Goal: Task Accomplishment & Management: Use online tool/utility

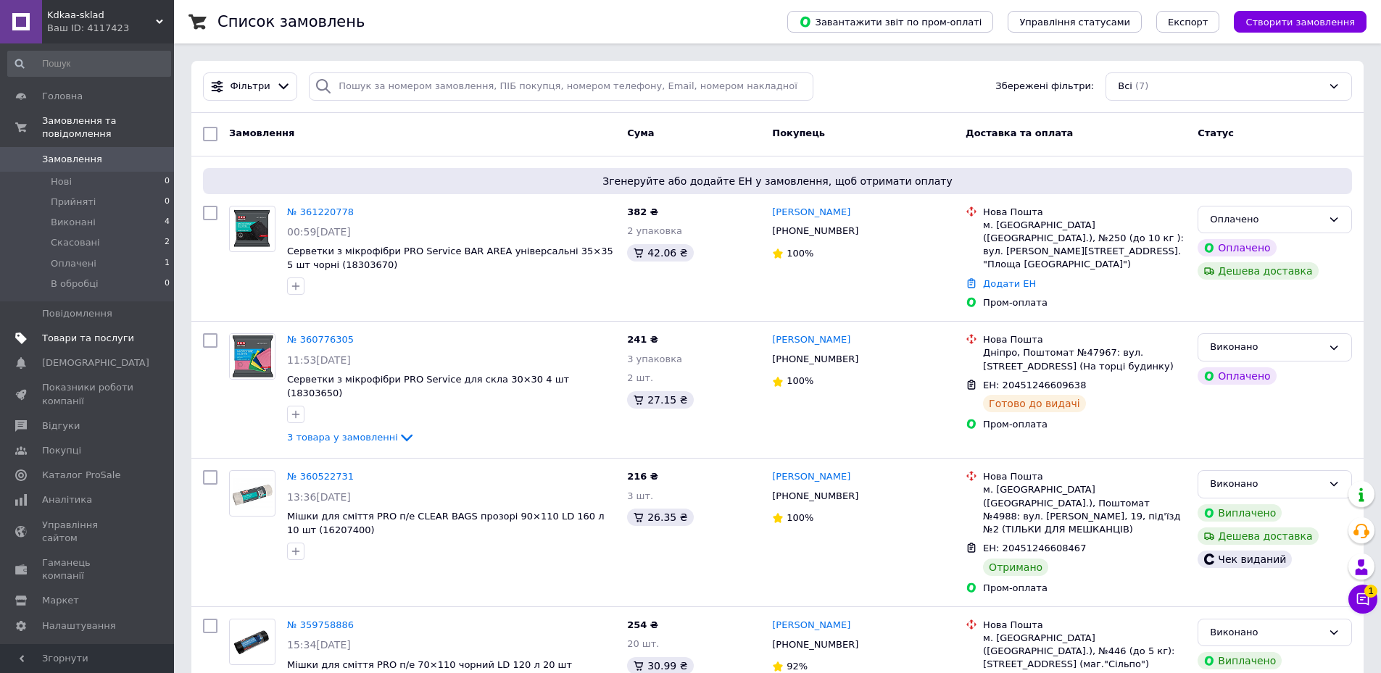
click at [90, 332] on span "Товари та послуги" at bounding box center [88, 338] width 92 height 13
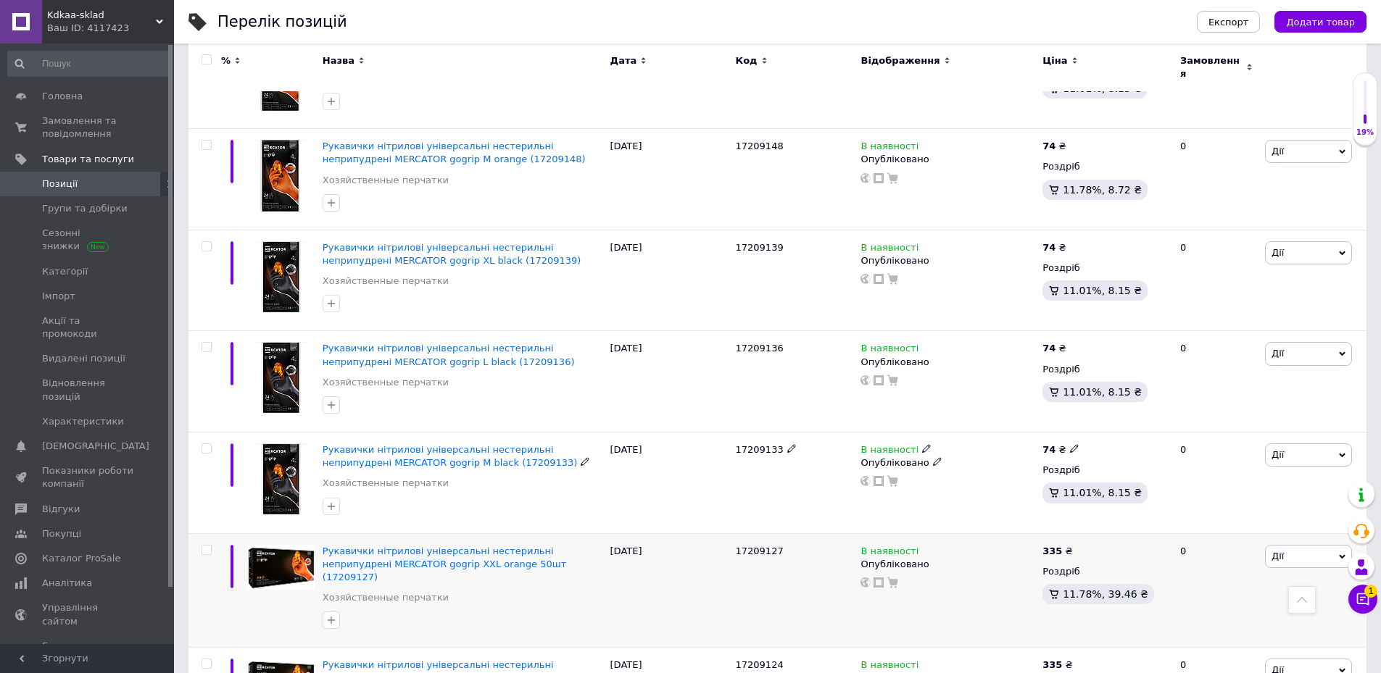
scroll to position [652, 0]
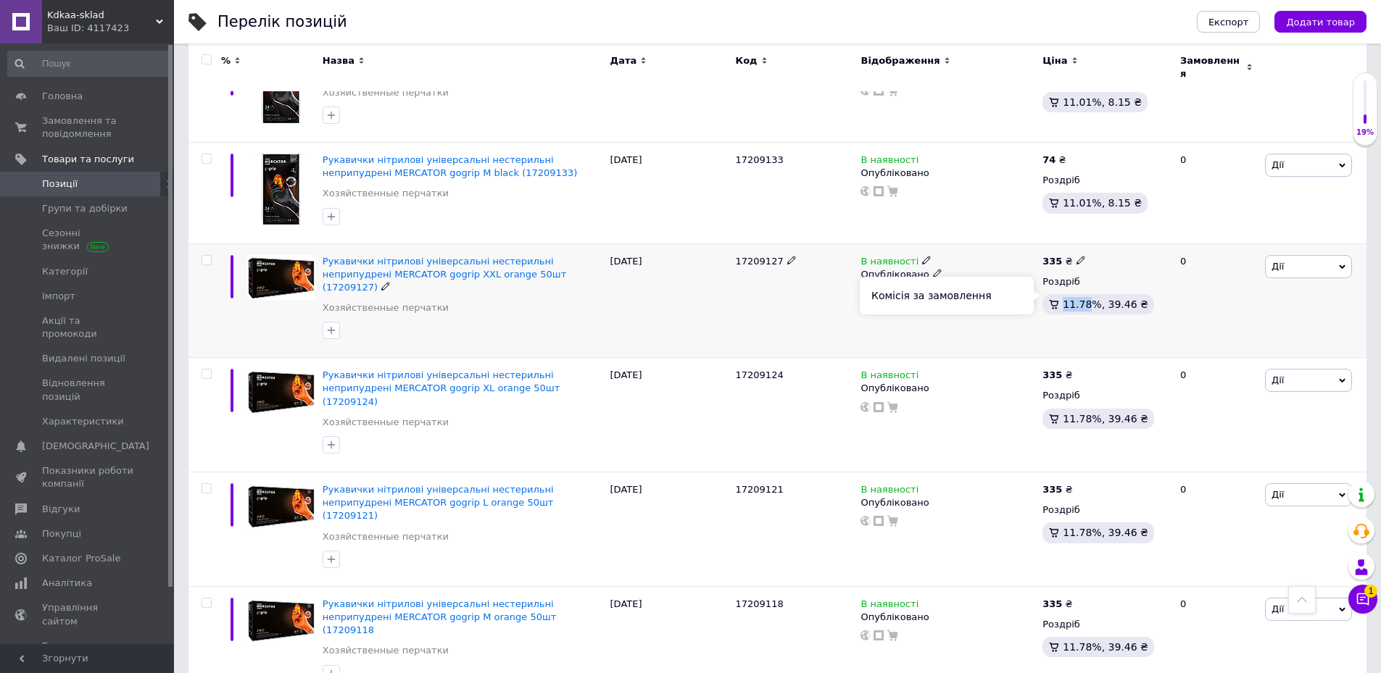
drag, startPoint x: 1063, startPoint y: 299, endPoint x: 1088, endPoint y: 296, distance: 25.5
click at [1088, 299] on span "11.78%, 39.46 ₴" at bounding box center [1106, 305] width 86 height 12
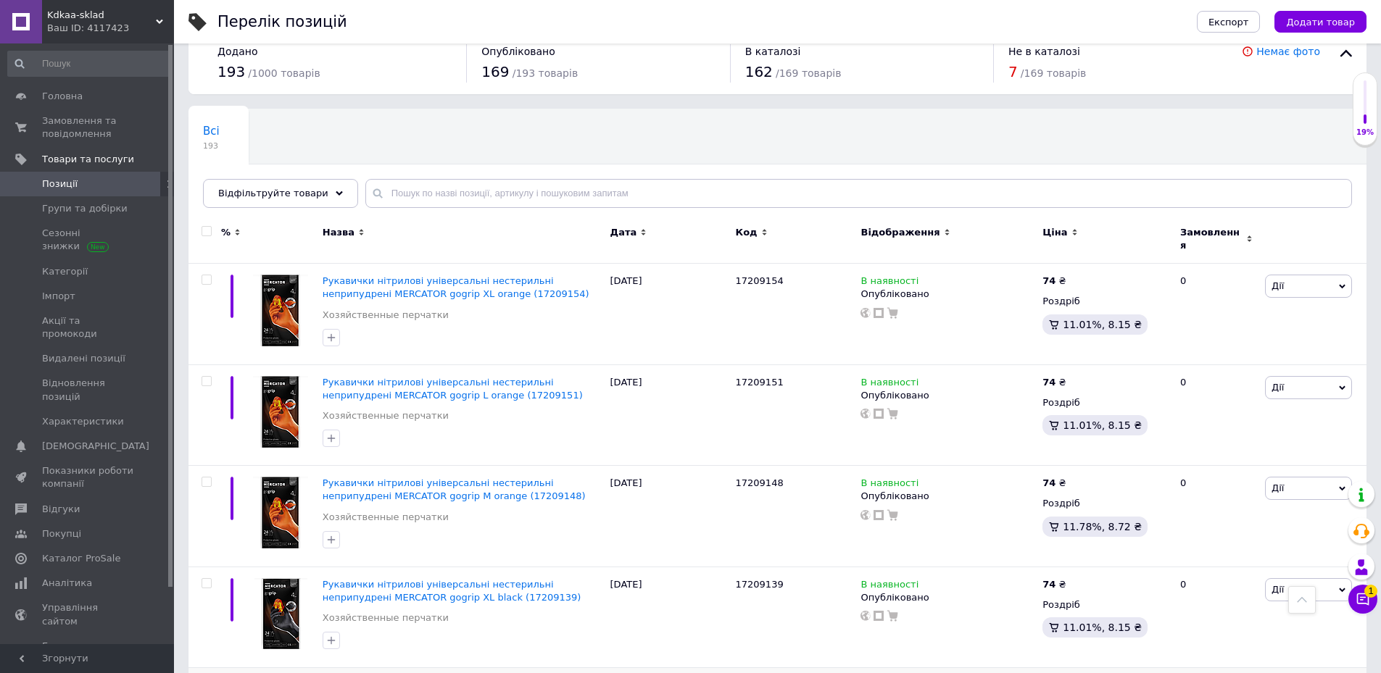
scroll to position [0, 0]
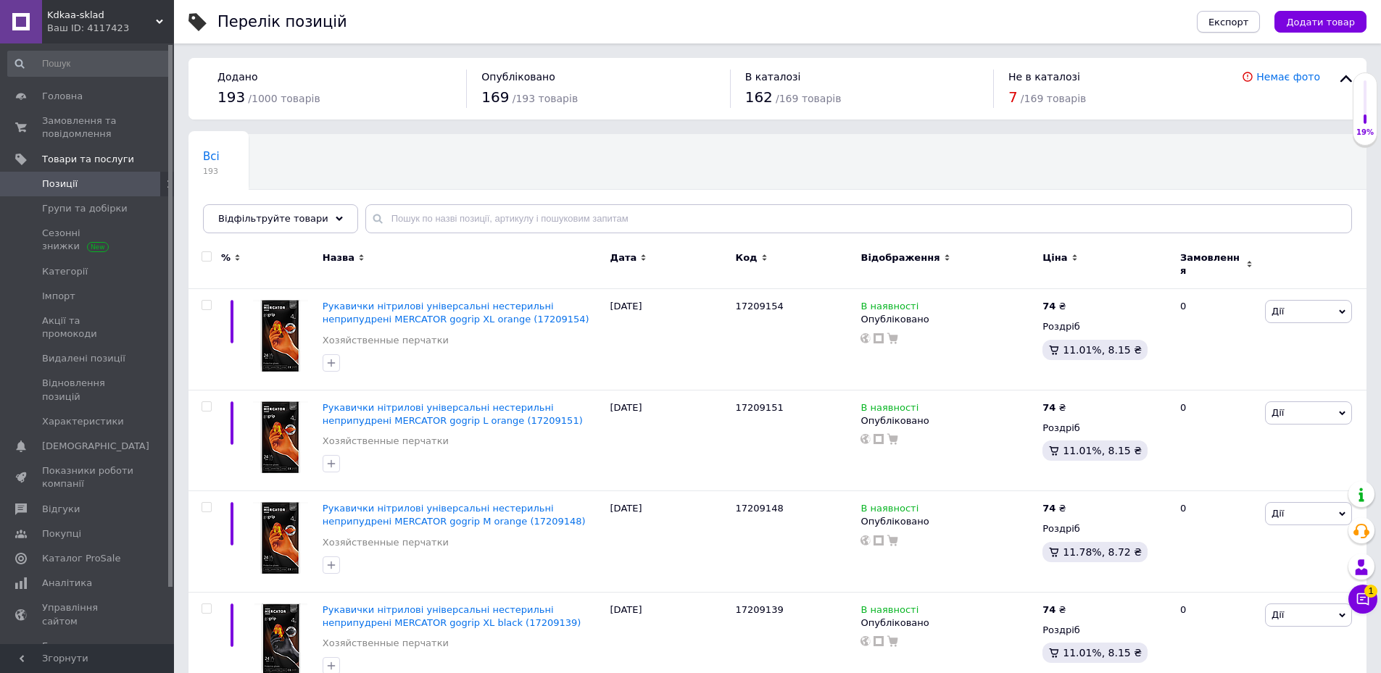
click at [1246, 20] on span "Експорт" at bounding box center [1228, 22] width 41 height 11
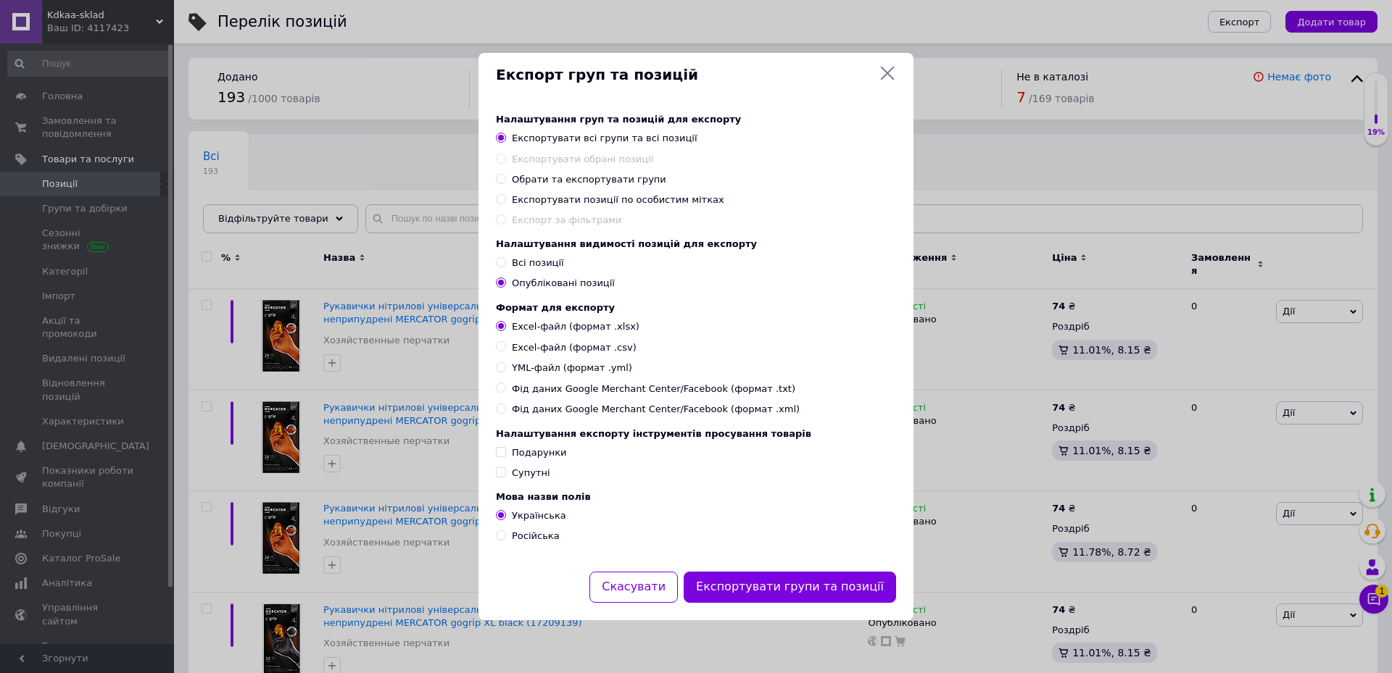
click at [501, 259] on input "Всі позиції" at bounding box center [500, 261] width 9 height 9
radio input "true"
click at [866, 589] on button "Експортувати групи та позиції" at bounding box center [790, 587] width 212 height 31
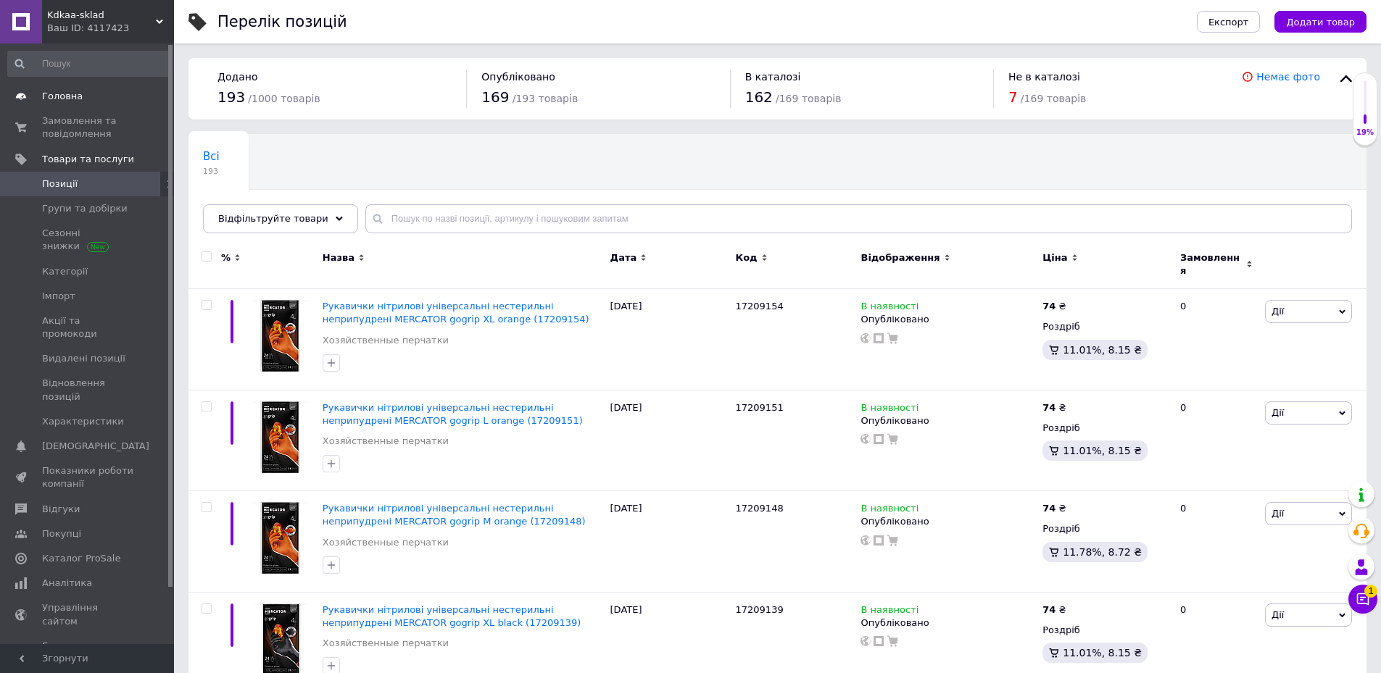
click at [67, 100] on span "Головна" at bounding box center [62, 96] width 41 height 13
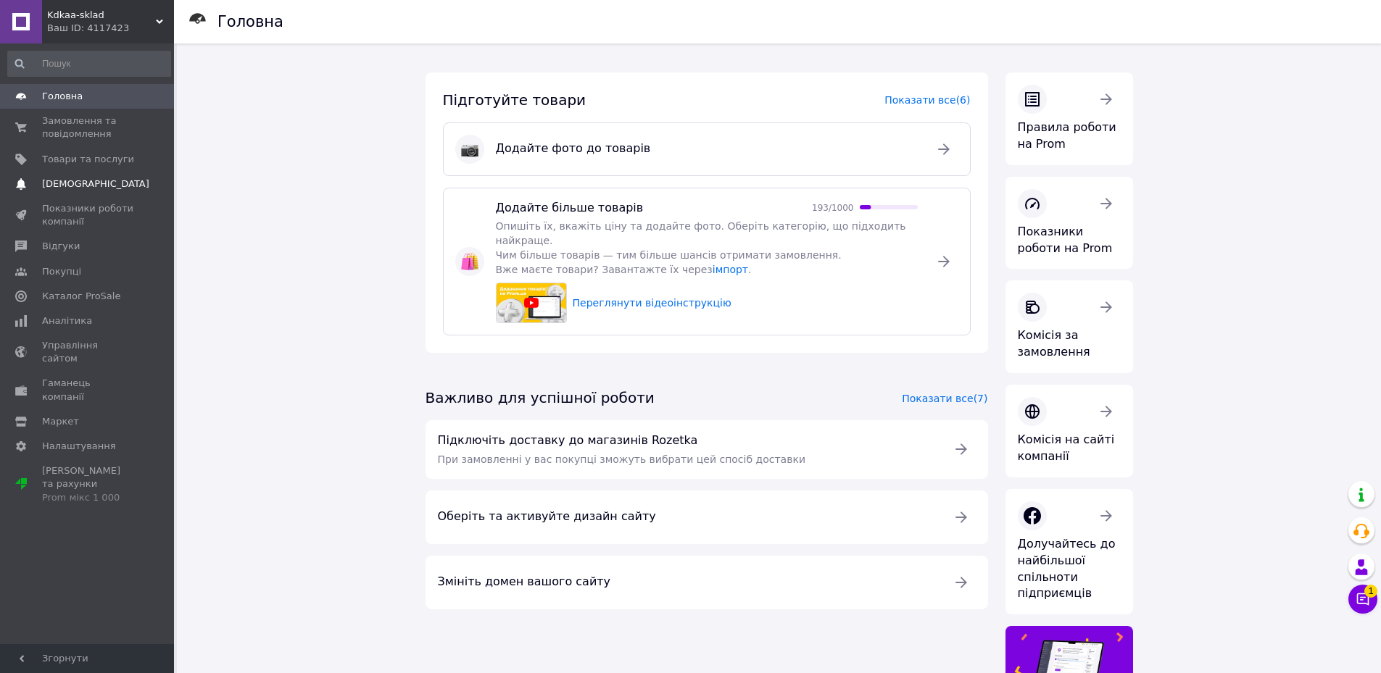
click at [83, 183] on span "[DEMOGRAPHIC_DATA]" at bounding box center [95, 184] width 107 height 13
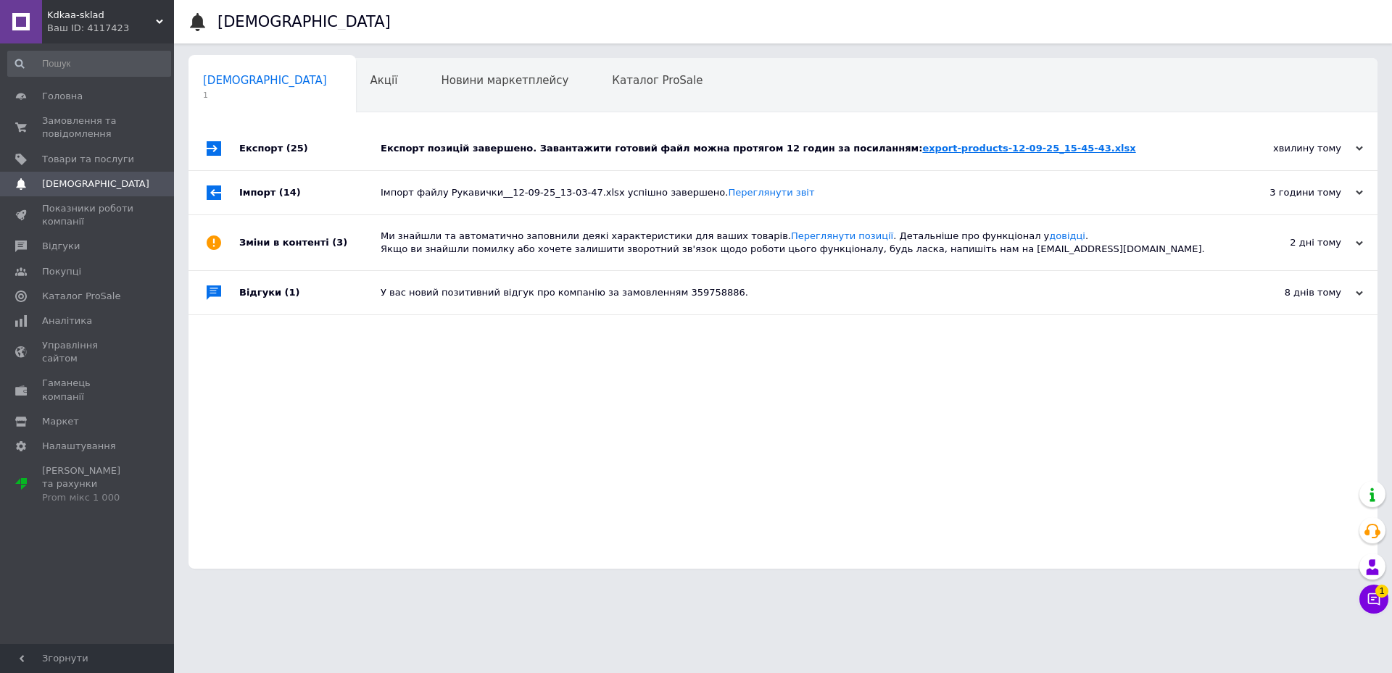
click at [947, 147] on link "export-products-12-09-25_15-45-43.xlsx" at bounding box center [1028, 148] width 213 height 11
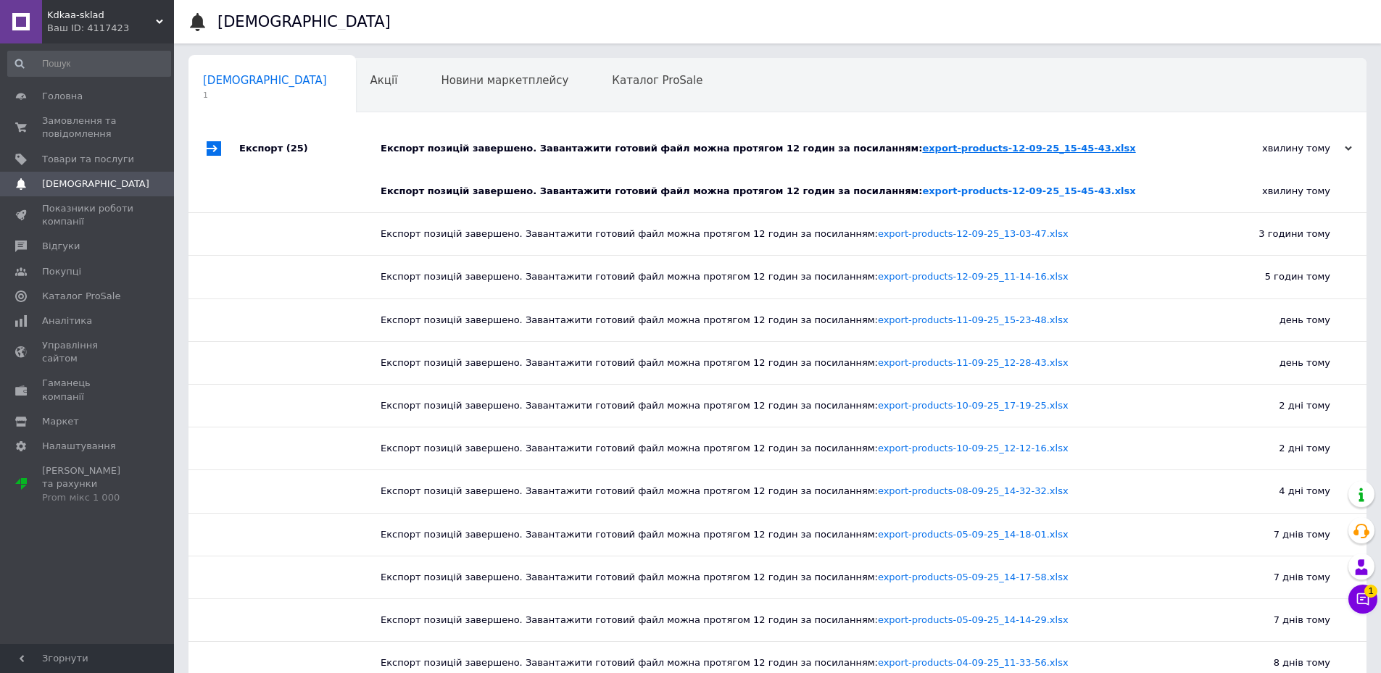
click at [937, 150] on link "export-products-12-09-25_15-45-43.xlsx" at bounding box center [1028, 148] width 213 height 11
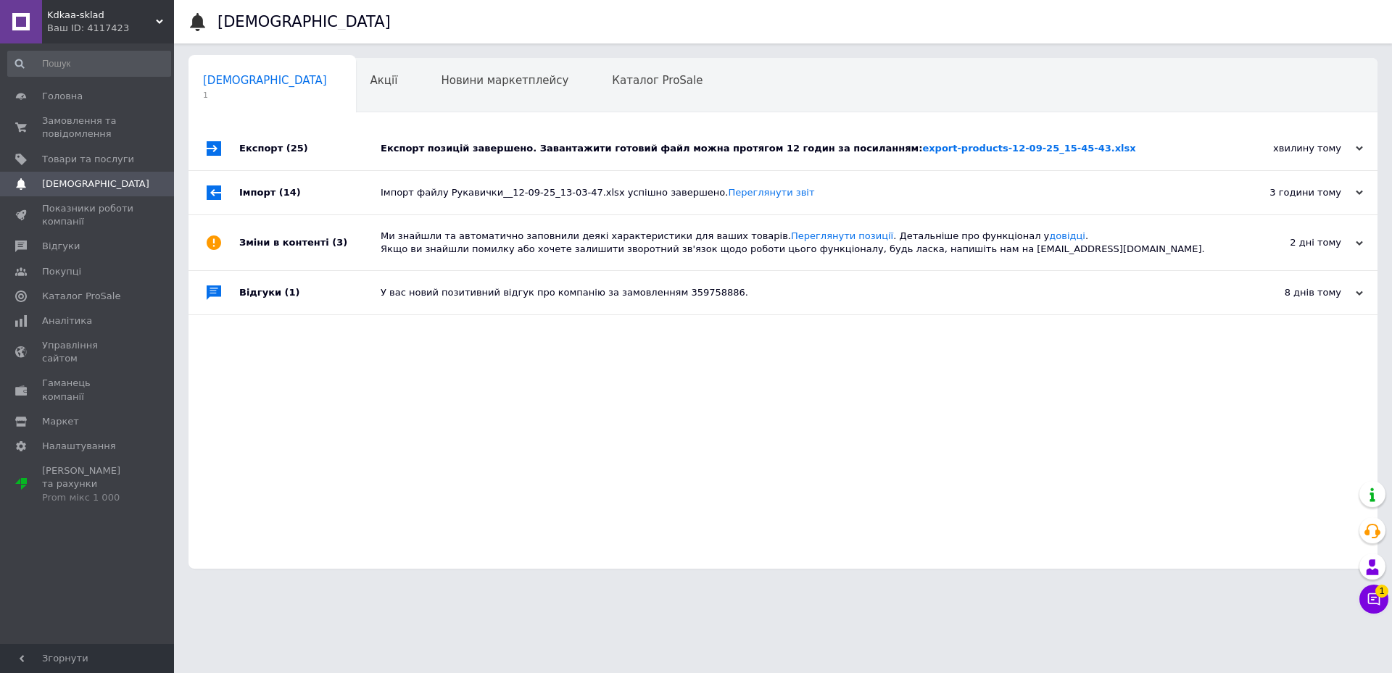
click at [67, 187] on span "[DEMOGRAPHIC_DATA]" at bounding box center [95, 184] width 107 height 13
click at [77, 165] on span "Товари та послуги" at bounding box center [88, 159] width 92 height 13
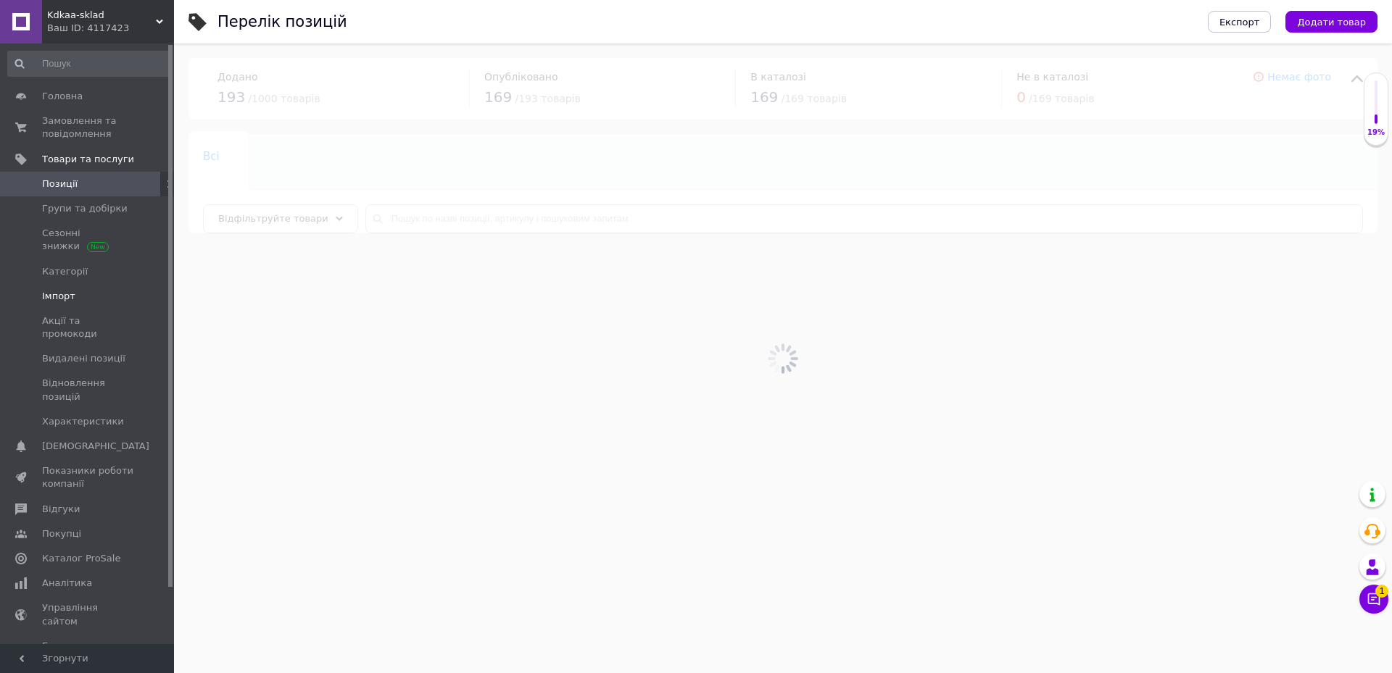
click at [53, 294] on span "Імпорт" at bounding box center [58, 296] width 33 height 13
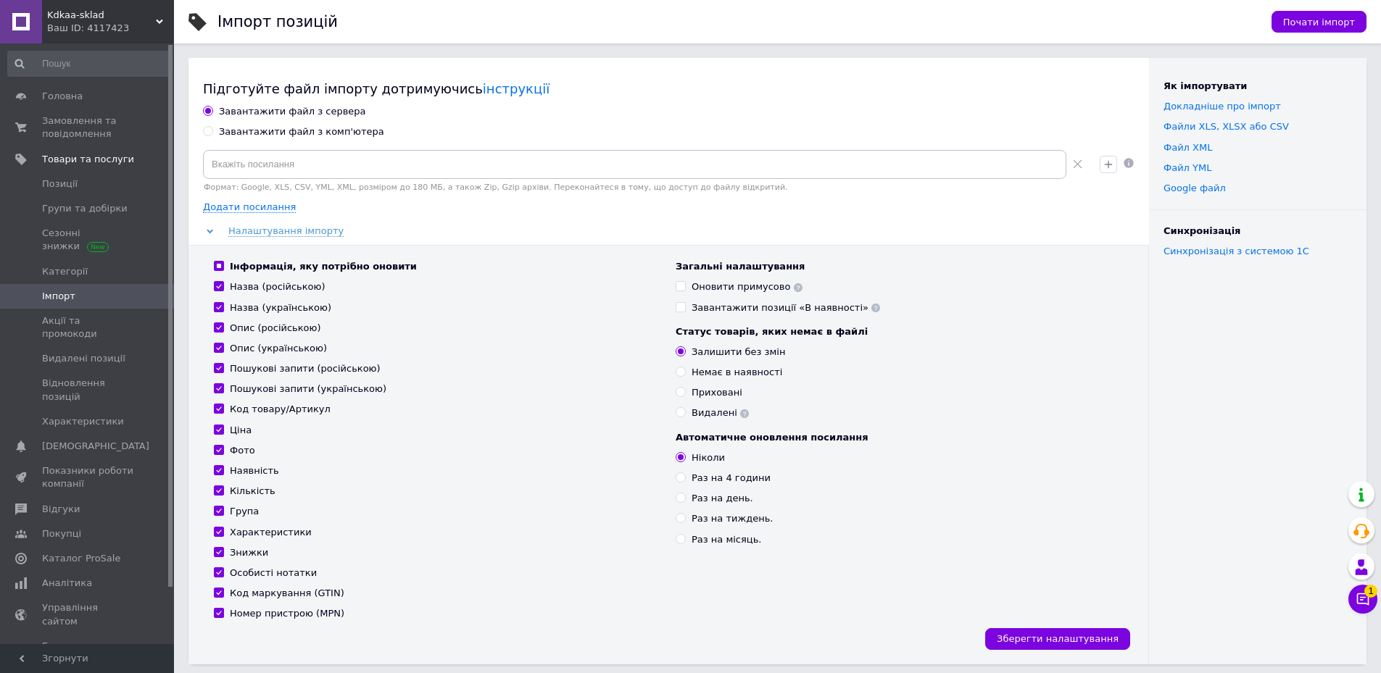
click at [214, 130] on label "Завантажити файл з комп'ютера" at bounding box center [293, 131] width 181 height 13
click at [212, 130] on input "Завантажити файл з комп'ютера" at bounding box center [207, 130] width 9 height 9
radio input "true"
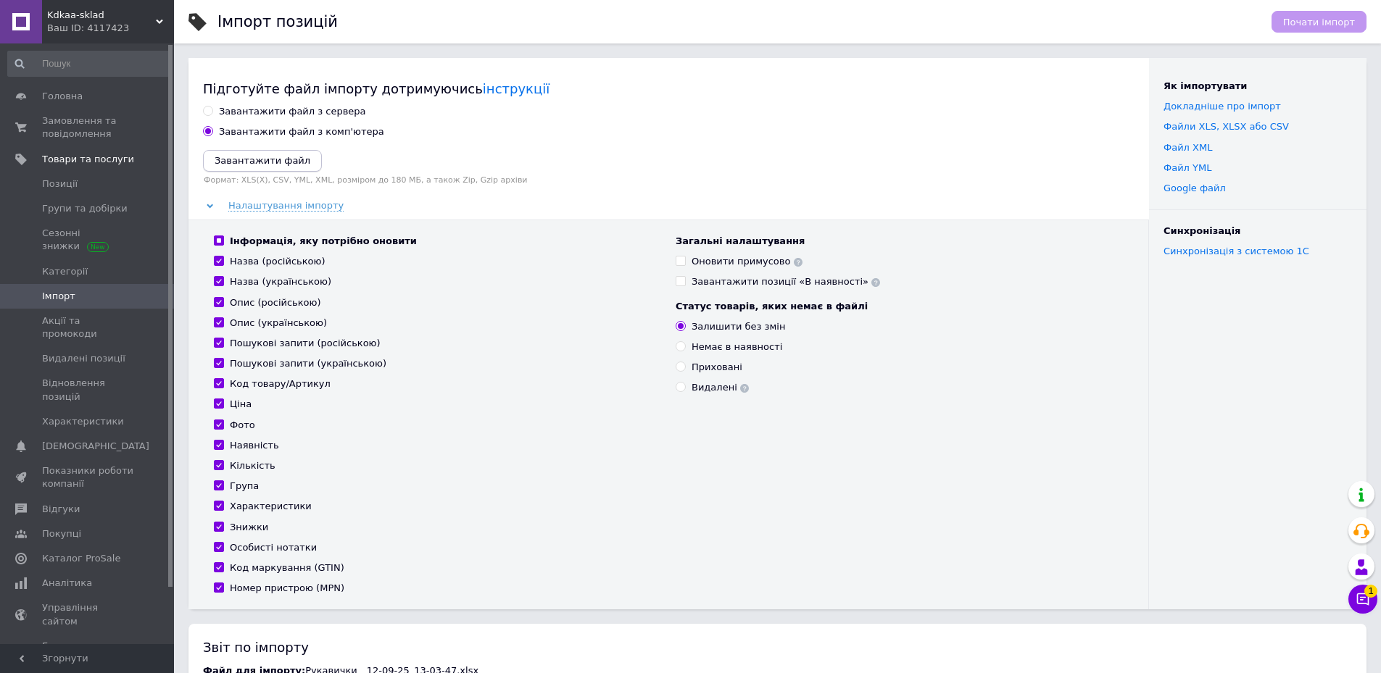
click at [239, 164] on icon "Завантажити файл" at bounding box center [263, 160] width 96 height 11
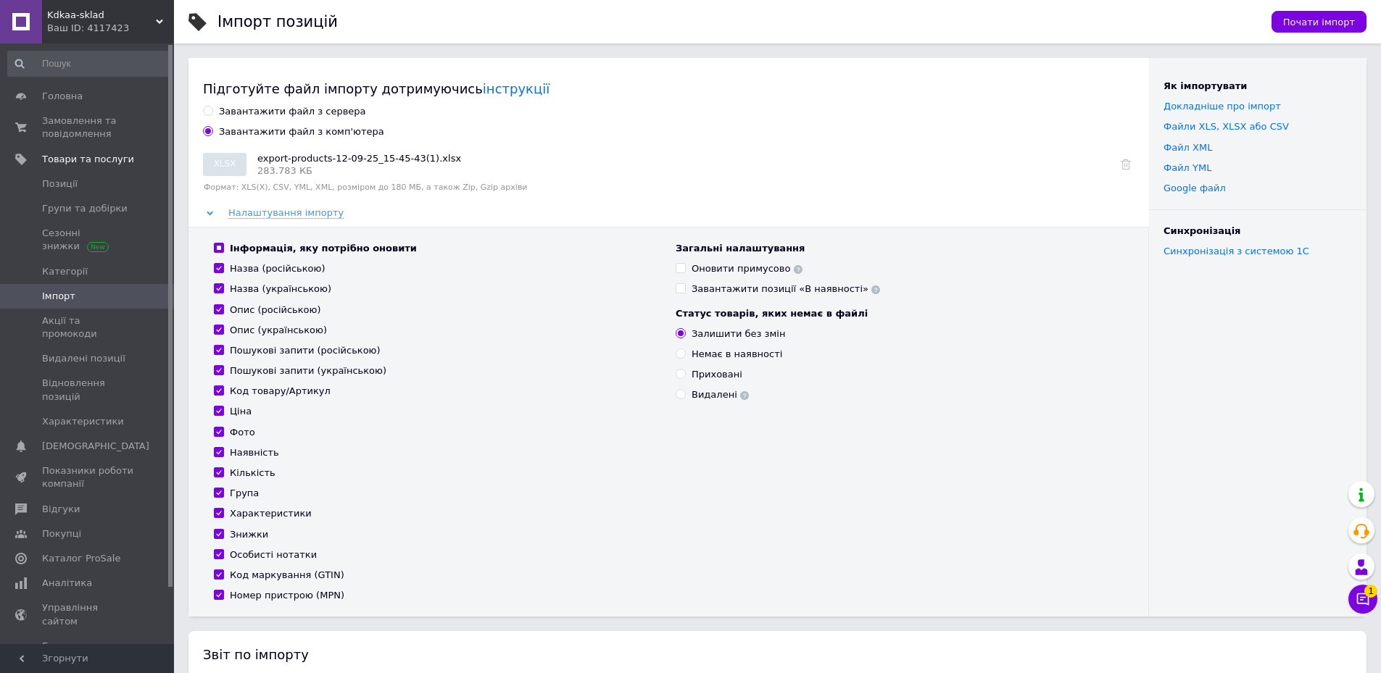
click at [215, 249] on input "Інформація, яку потрібно оновити" at bounding box center [218, 247] width 9 height 9
checkbox input "false"
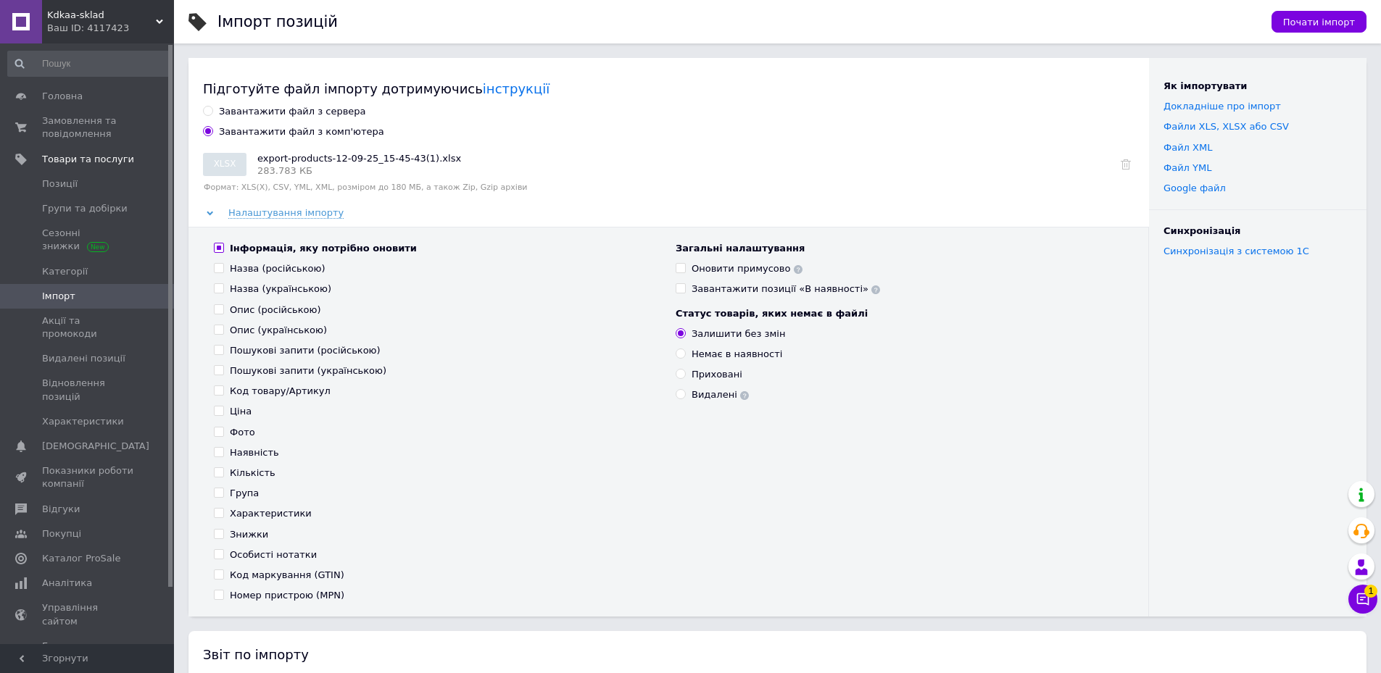
checkbox input "false"
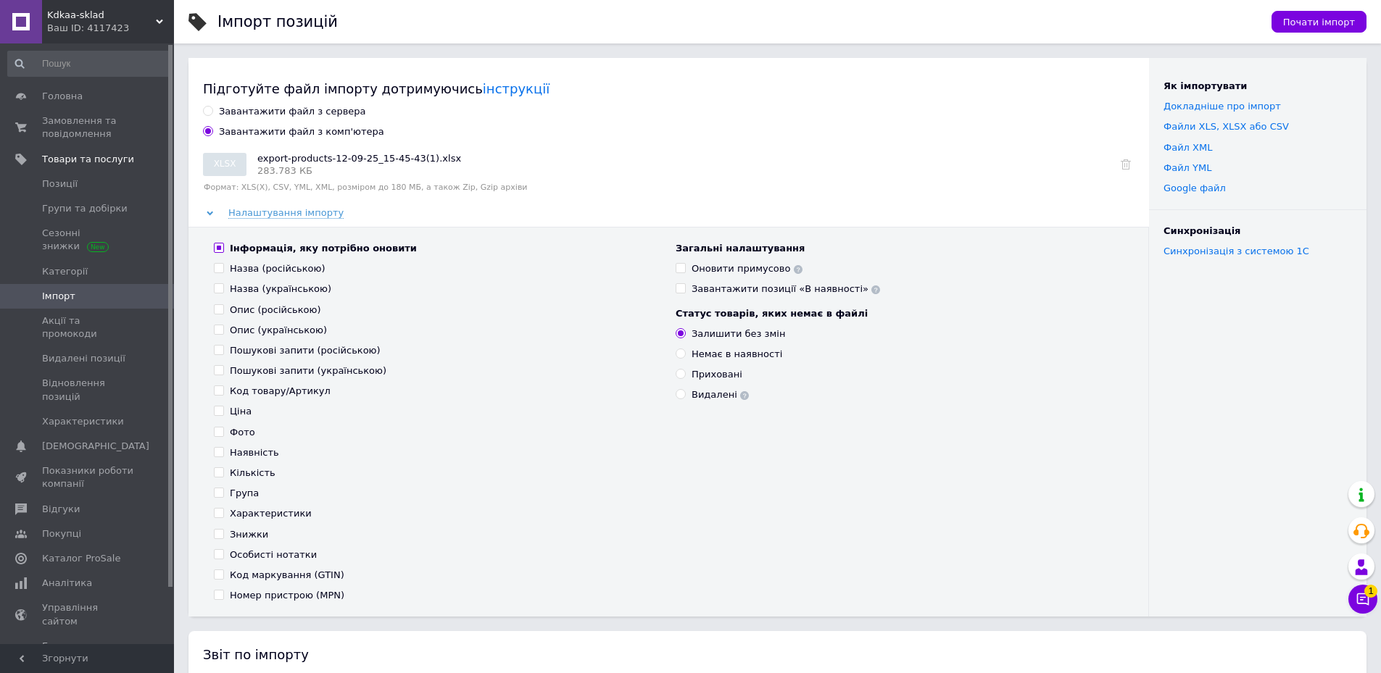
checkbox input "false"
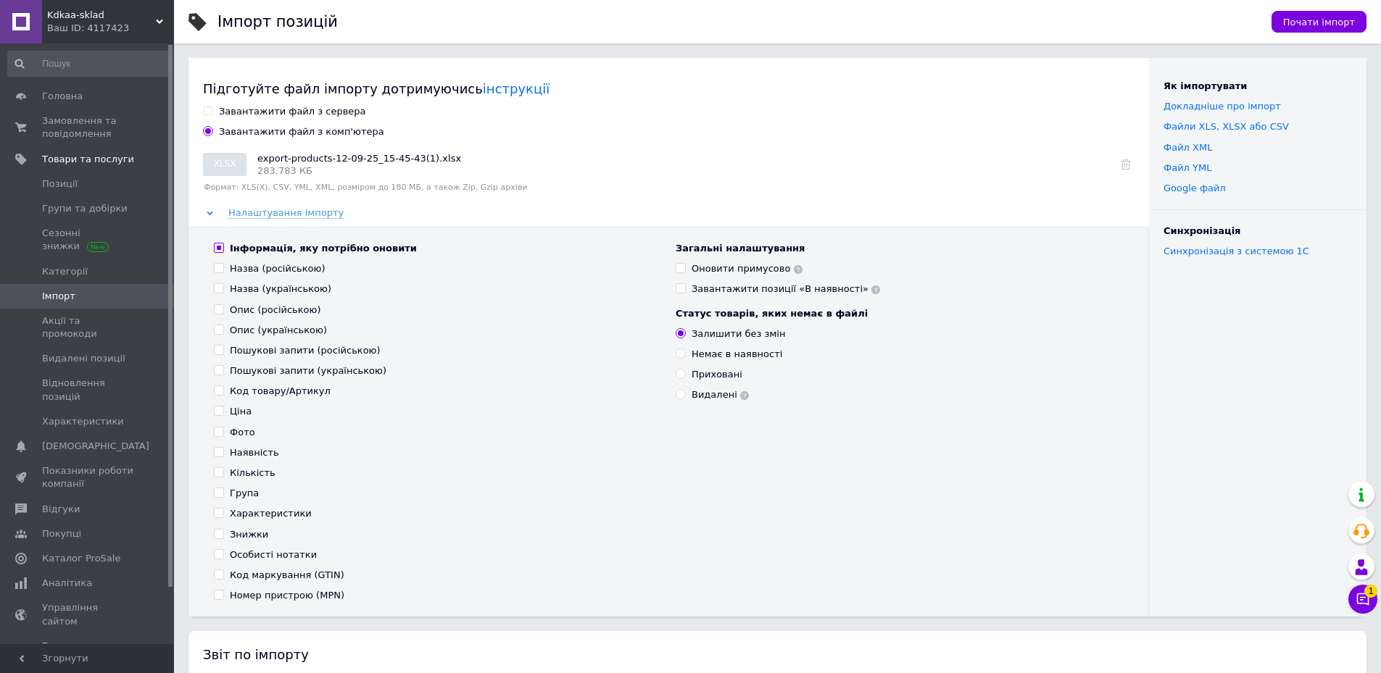
checkbox input "false"
click at [223, 391] on span at bounding box center [219, 391] width 10 height 10
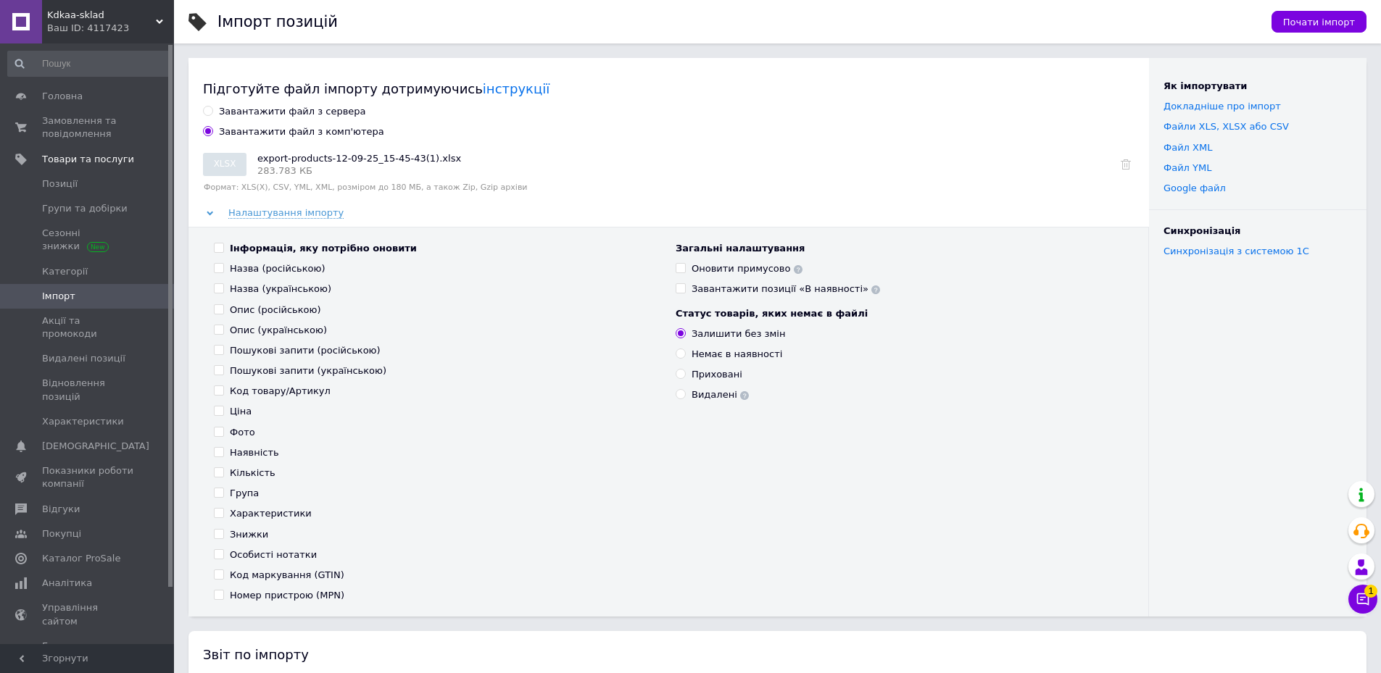
click at [223, 391] on input "Код товару/Артикул" at bounding box center [218, 390] width 9 height 9
checkbox input "true"
click at [222, 410] on input "Ціна" at bounding box center [218, 410] width 9 height 9
checkbox input "true"
click at [1301, 21] on span "Почати імпорт" at bounding box center [1319, 22] width 72 height 11
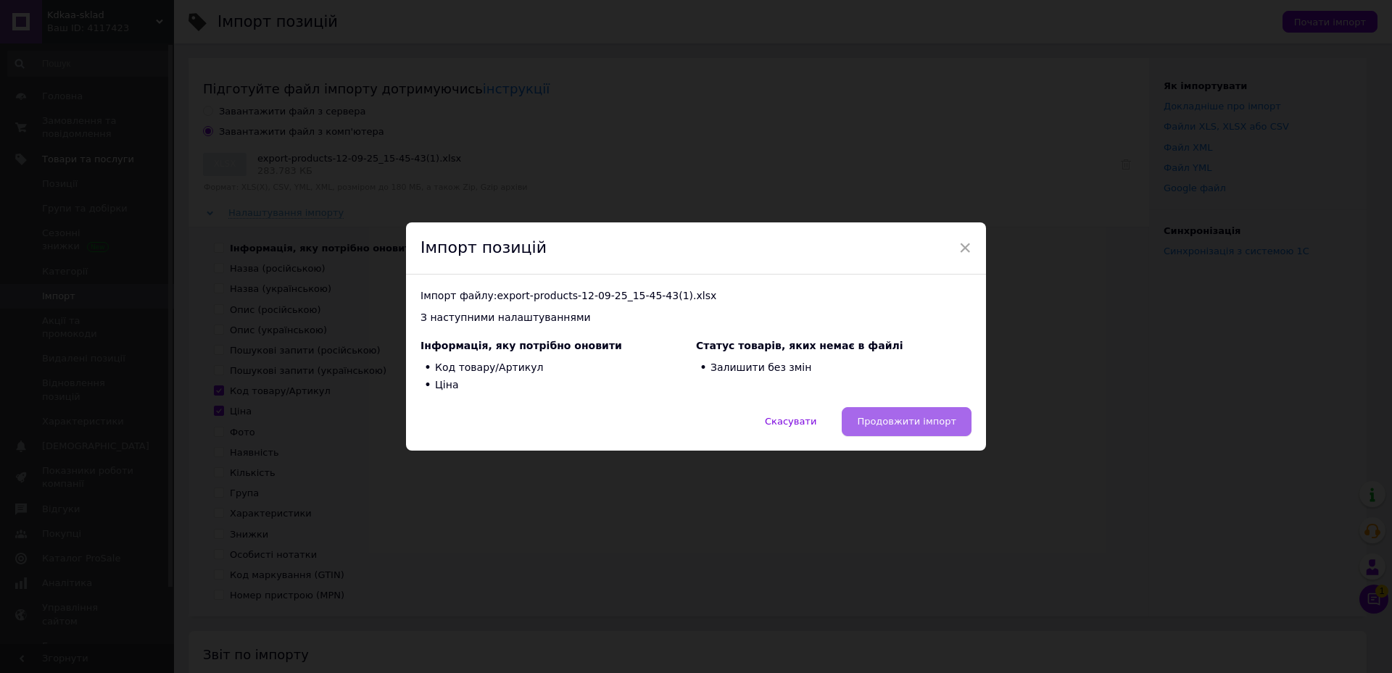
click at [888, 426] on span "Продовжити імпорт" at bounding box center [906, 421] width 99 height 11
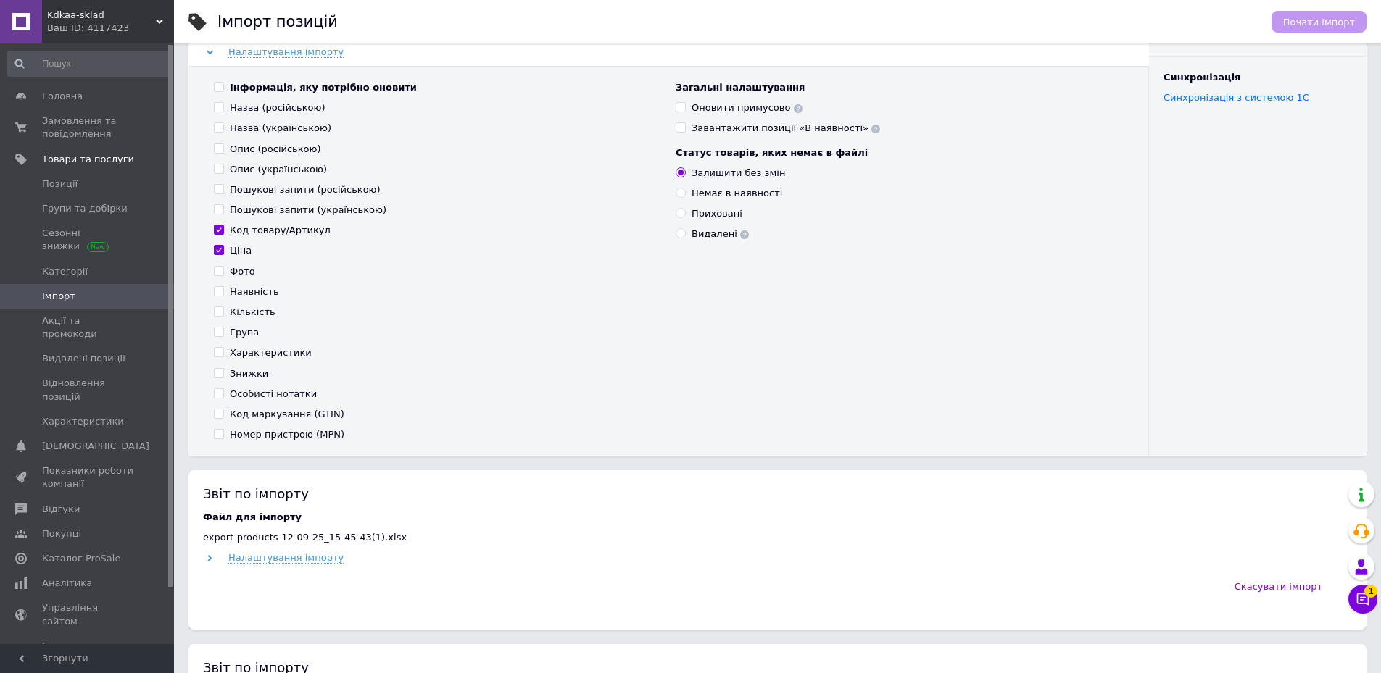
scroll to position [435, 0]
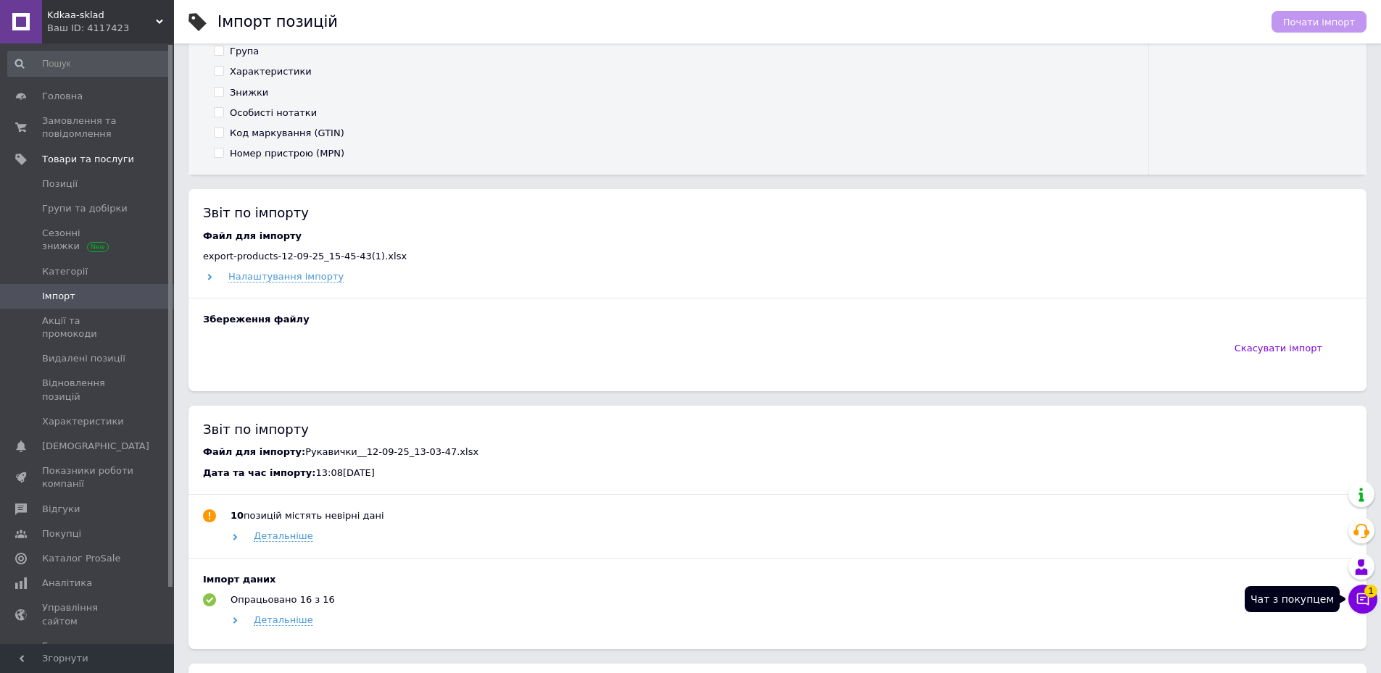
click at [1359, 599] on icon at bounding box center [1363, 599] width 14 height 14
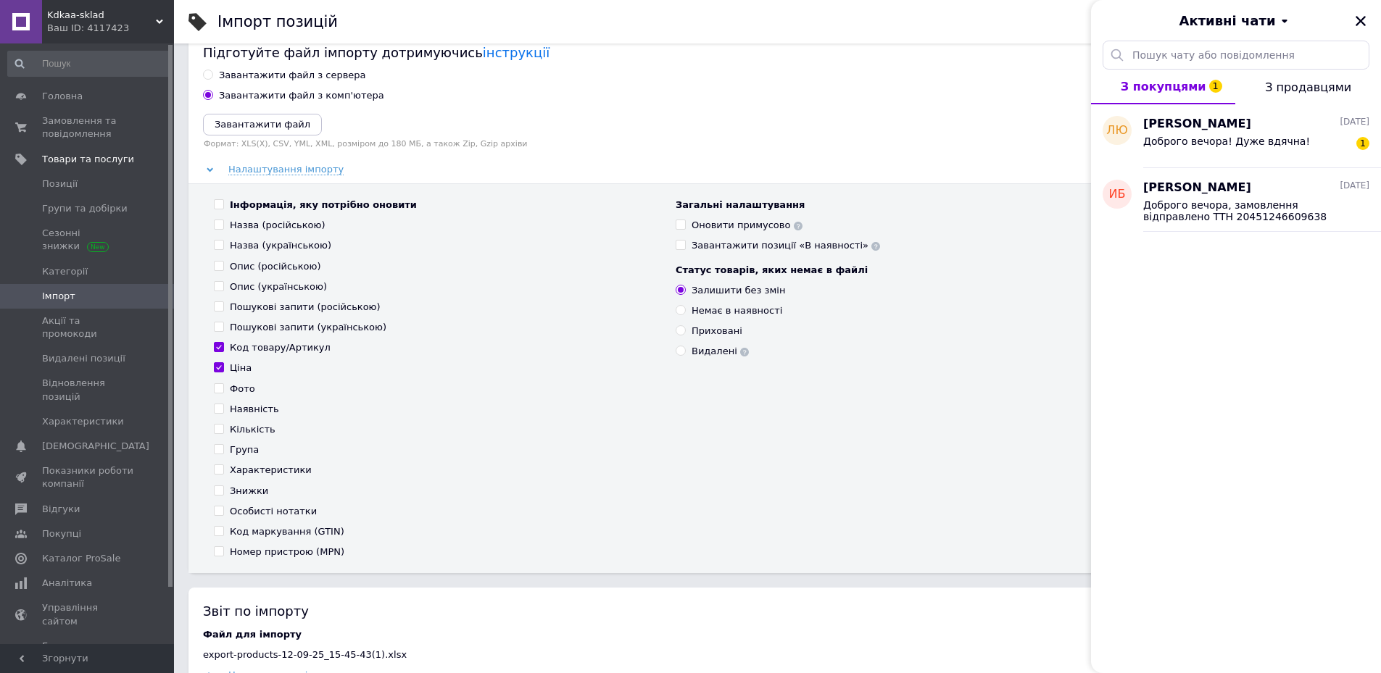
scroll to position [0, 0]
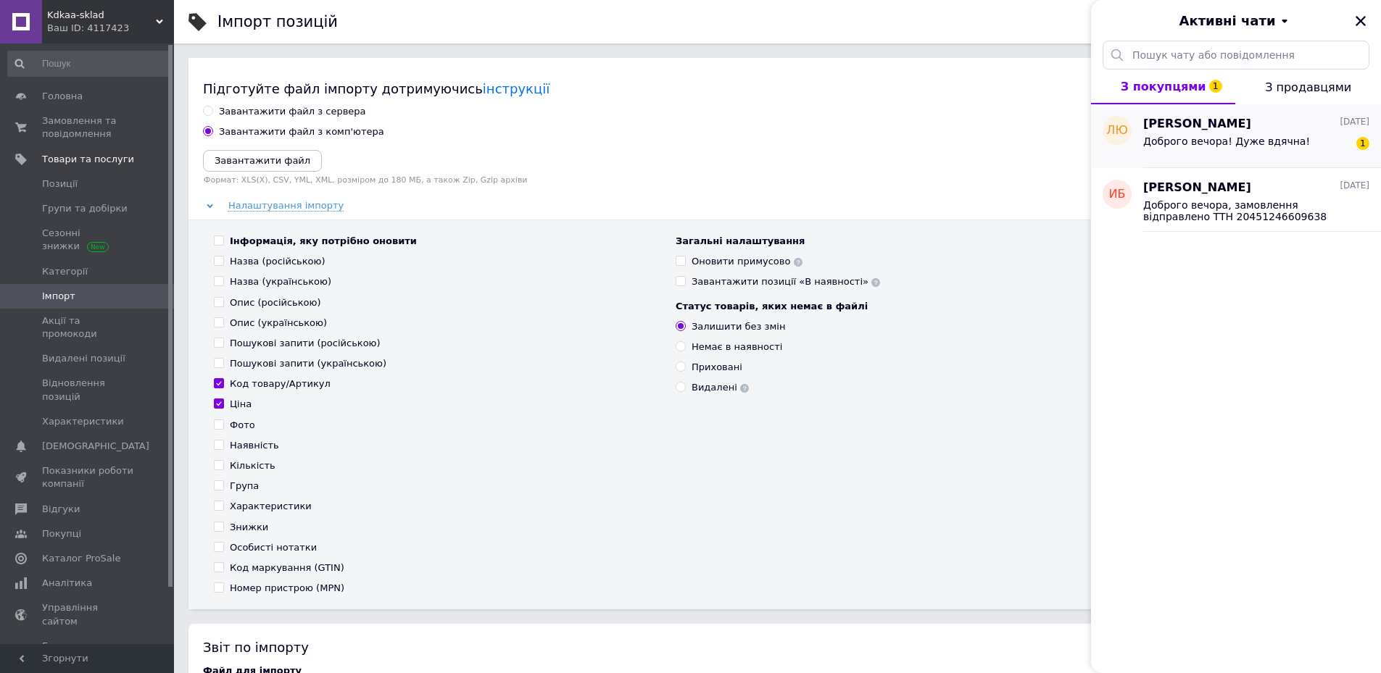
click at [1200, 141] on span "Доброго вечора! Дуже вдячна!" at bounding box center [1226, 142] width 167 height 12
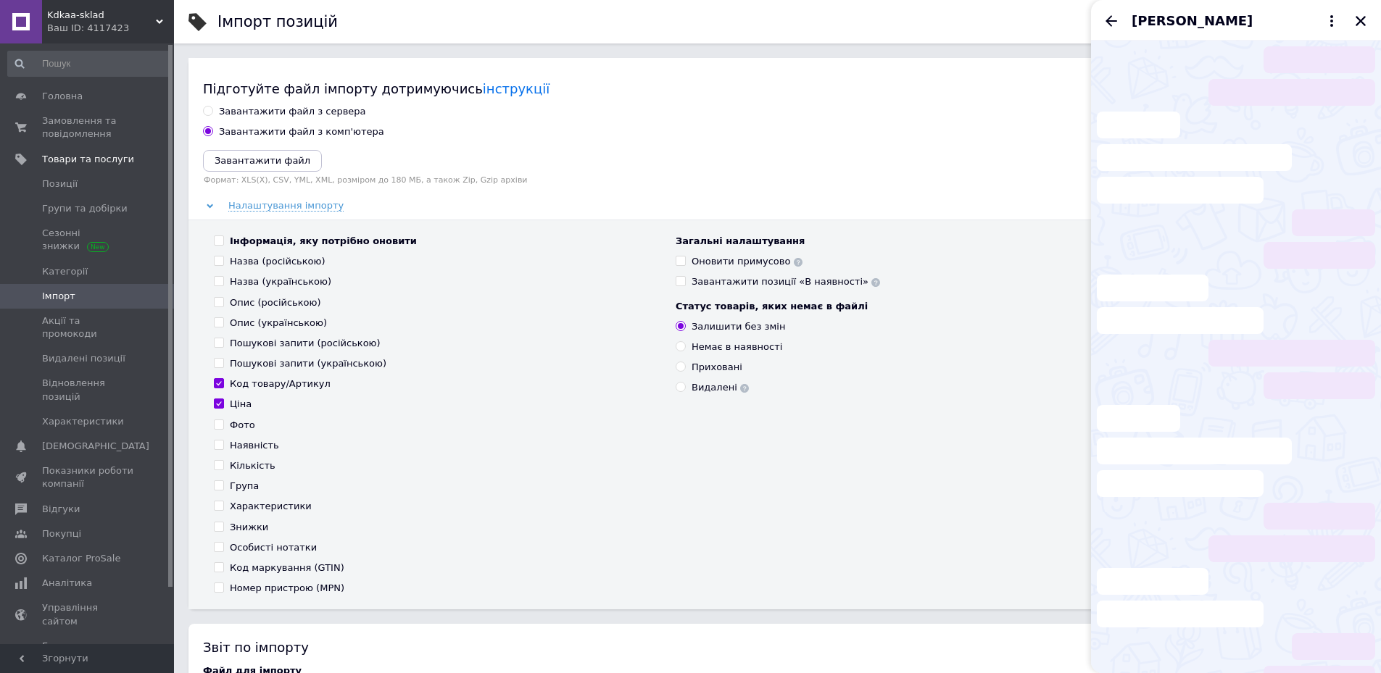
scroll to position [156, 0]
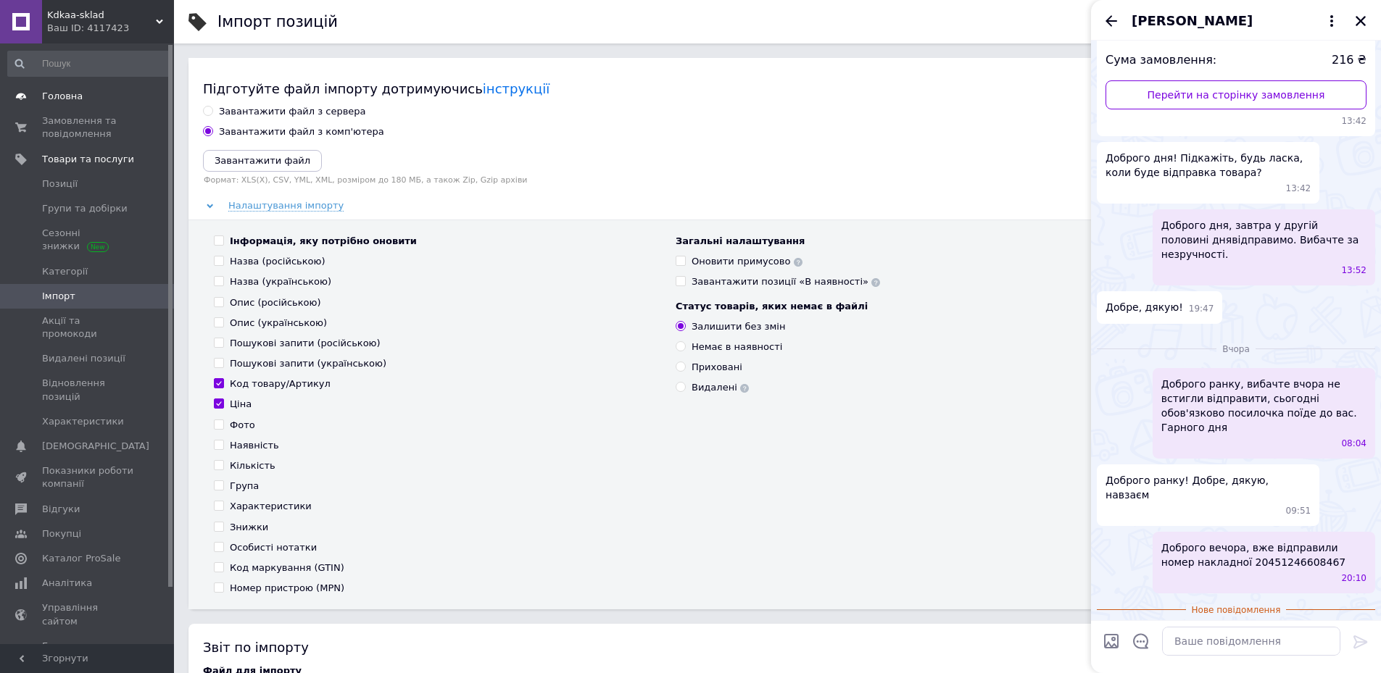
click at [66, 99] on span "Головна" at bounding box center [62, 96] width 41 height 13
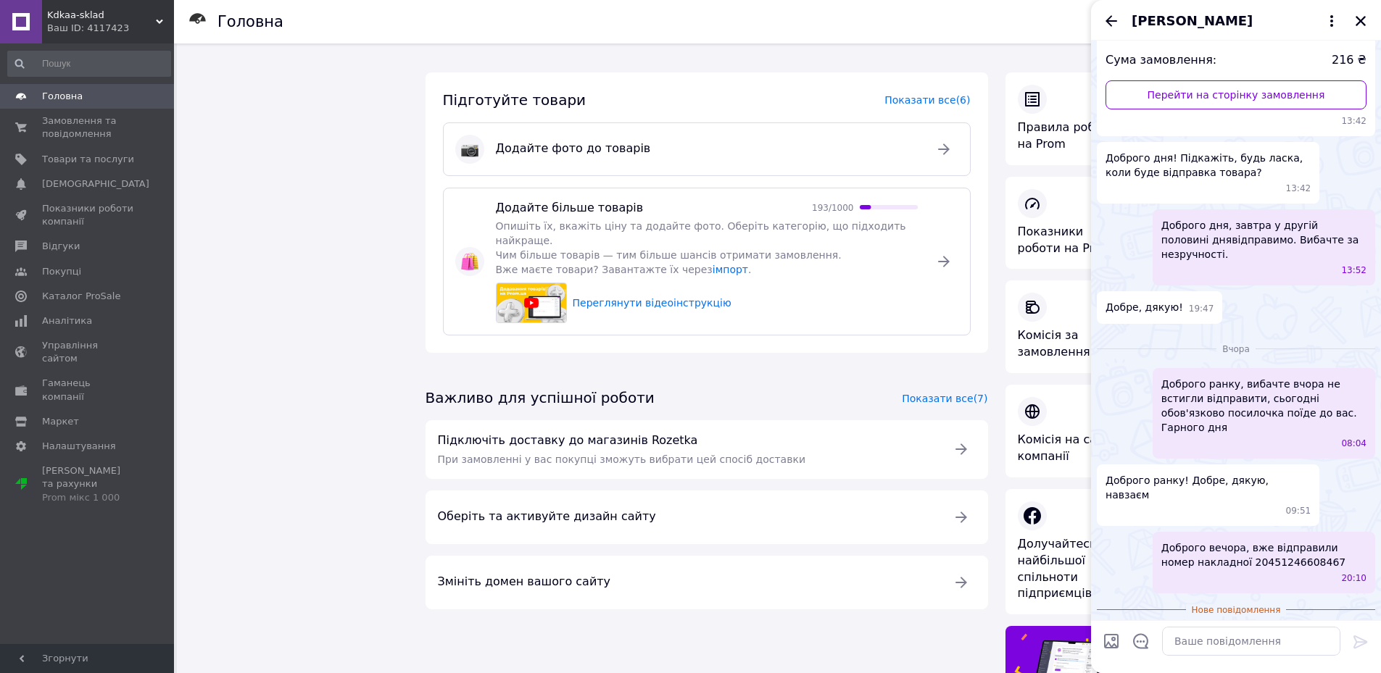
click at [65, 20] on span "Kdkaa-sklad" at bounding box center [101, 15] width 109 height 13
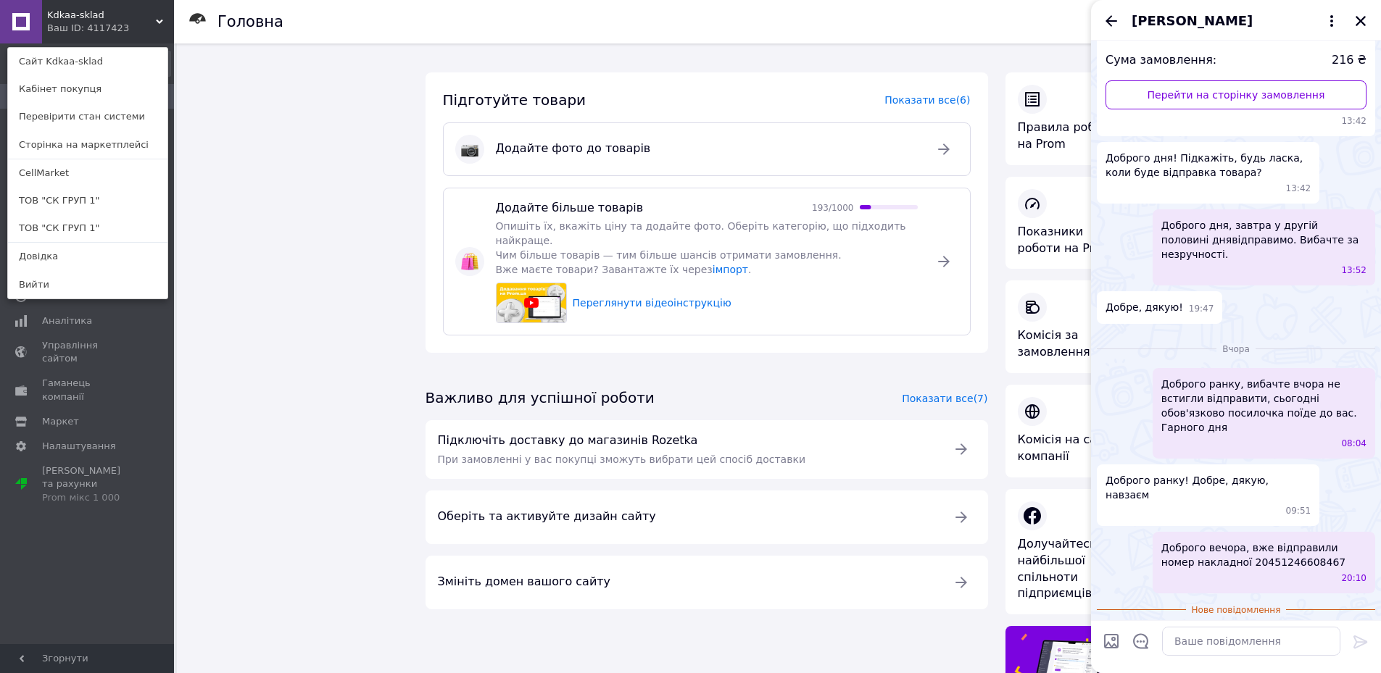
click at [293, 188] on div "Головна Підготуйте товари Показати все (6) Додайте фото до товарів Додайте біль…" at bounding box center [779, 428] width 1204 height 771
click at [268, 197] on div "Головна Підготуйте товари Показати все (6) Додайте фото до товарів Додайте біль…" at bounding box center [779, 428] width 1204 height 771
click at [155, 43] on div "Головна Замовлення та повідомлення 0 0 Товари та послуги Сповіщення 0 Показники…" at bounding box center [89, 345] width 178 height 605
click at [155, 14] on div "Kdkaa-sklad Ваш ID: 4117423 Сайт Kdkaa-sklad Кабінет покупця Перевірити стан си…" at bounding box center [87, 21] width 174 height 43
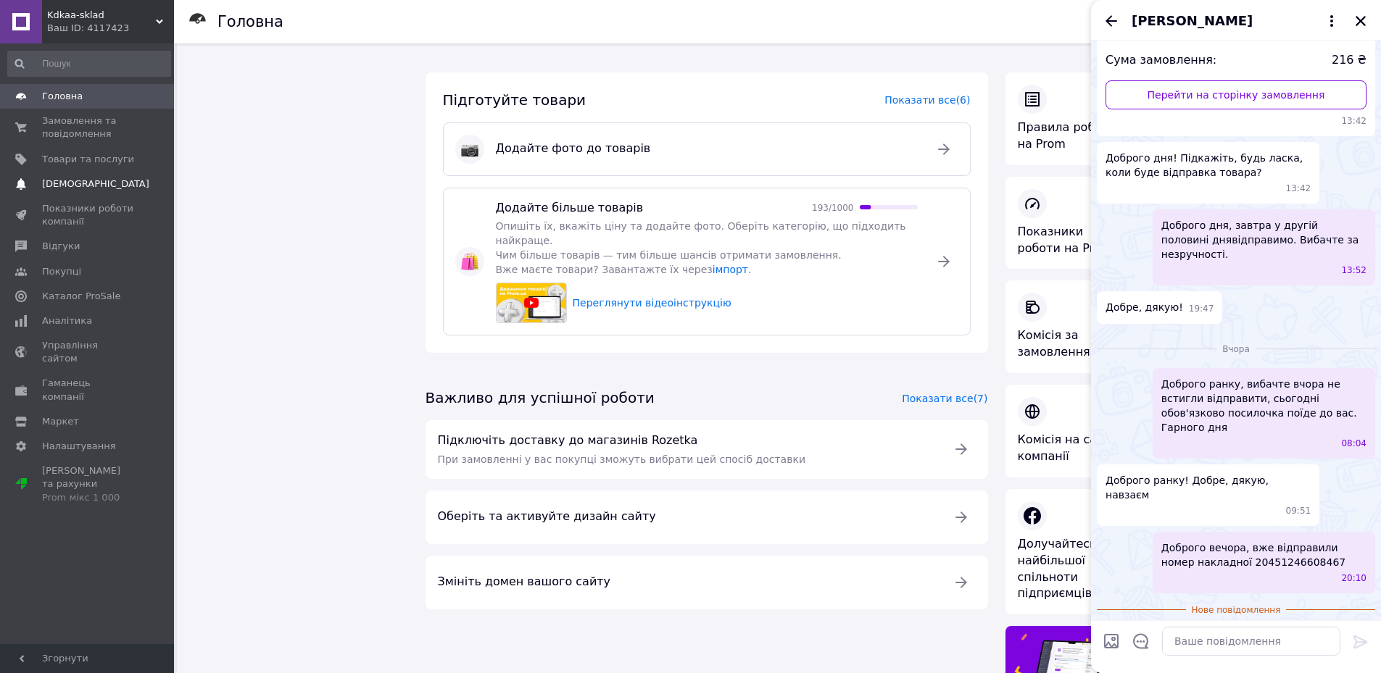
click at [79, 181] on span "[DEMOGRAPHIC_DATA]" at bounding box center [95, 184] width 107 height 13
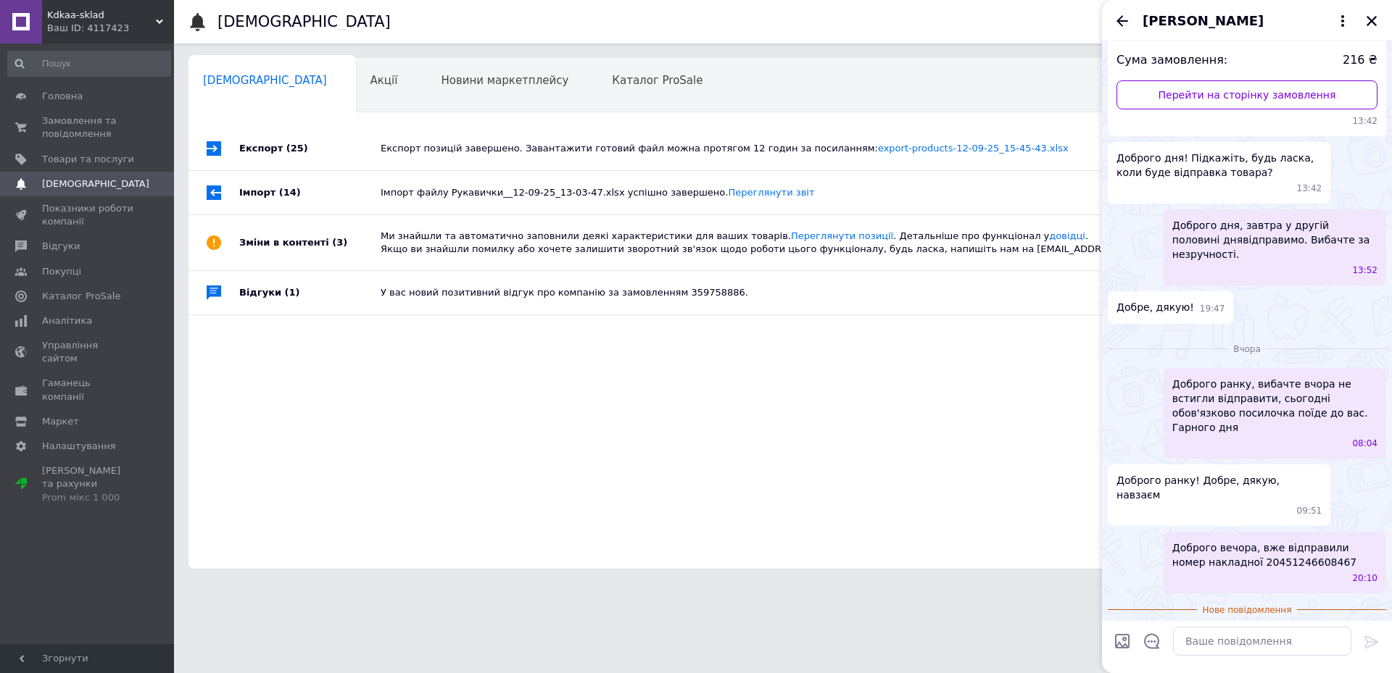
click at [101, 183] on span "[DEMOGRAPHIC_DATA]" at bounding box center [88, 184] width 92 height 13
click at [82, 159] on span "Товари та послуги" at bounding box center [88, 159] width 92 height 13
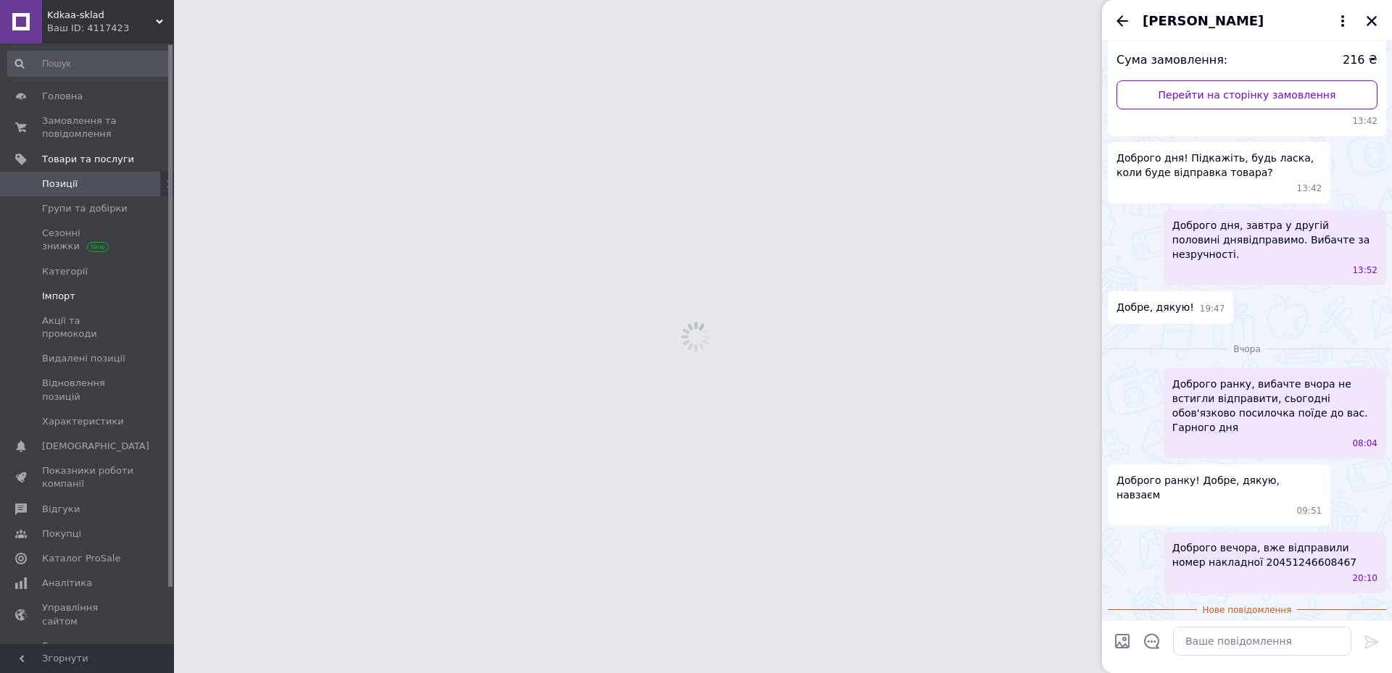
click at [60, 296] on span "Імпорт" at bounding box center [58, 296] width 33 height 13
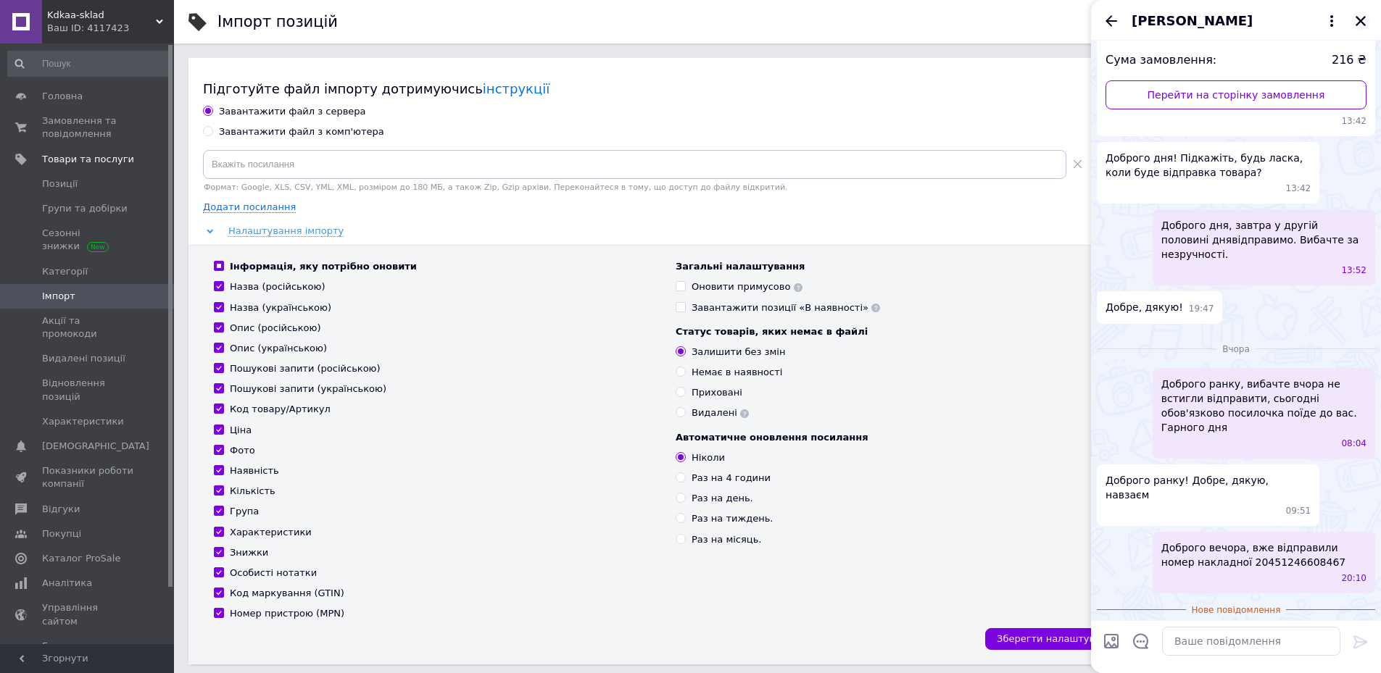
click at [1362, 17] on icon "Закрити" at bounding box center [1360, 20] width 13 height 13
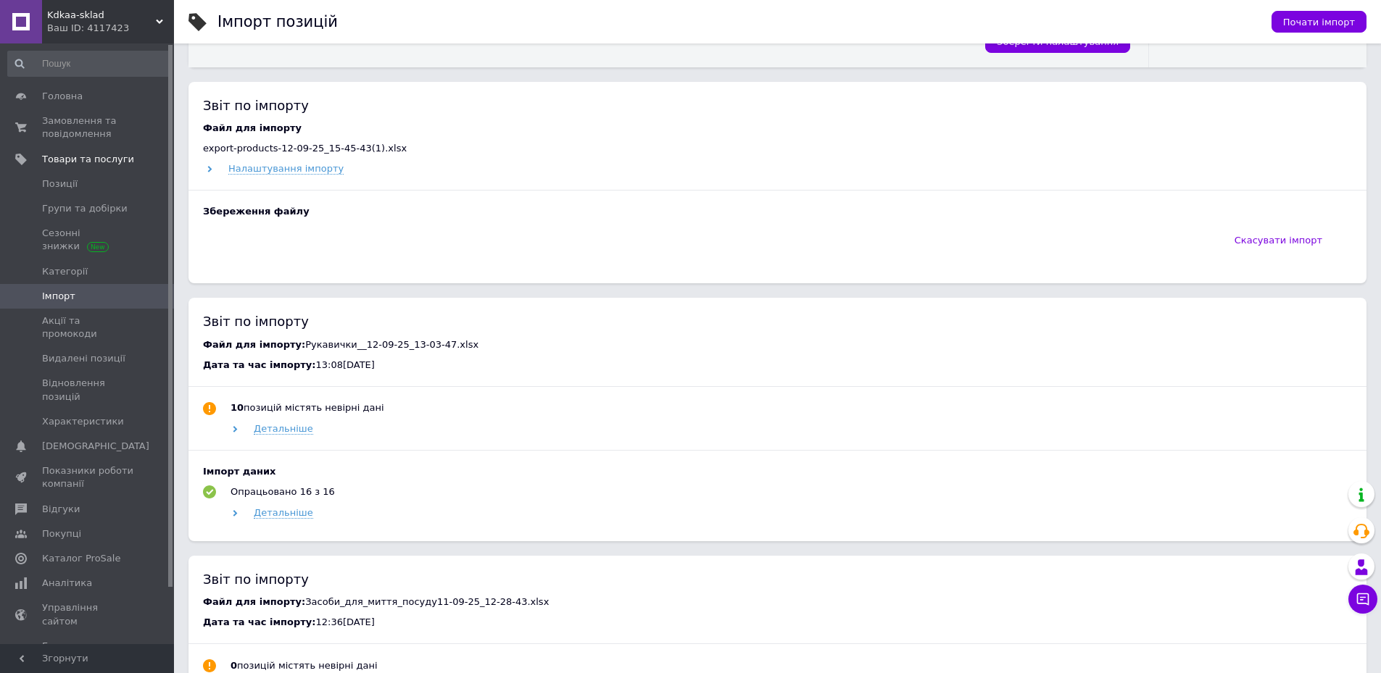
scroll to position [652, 0]
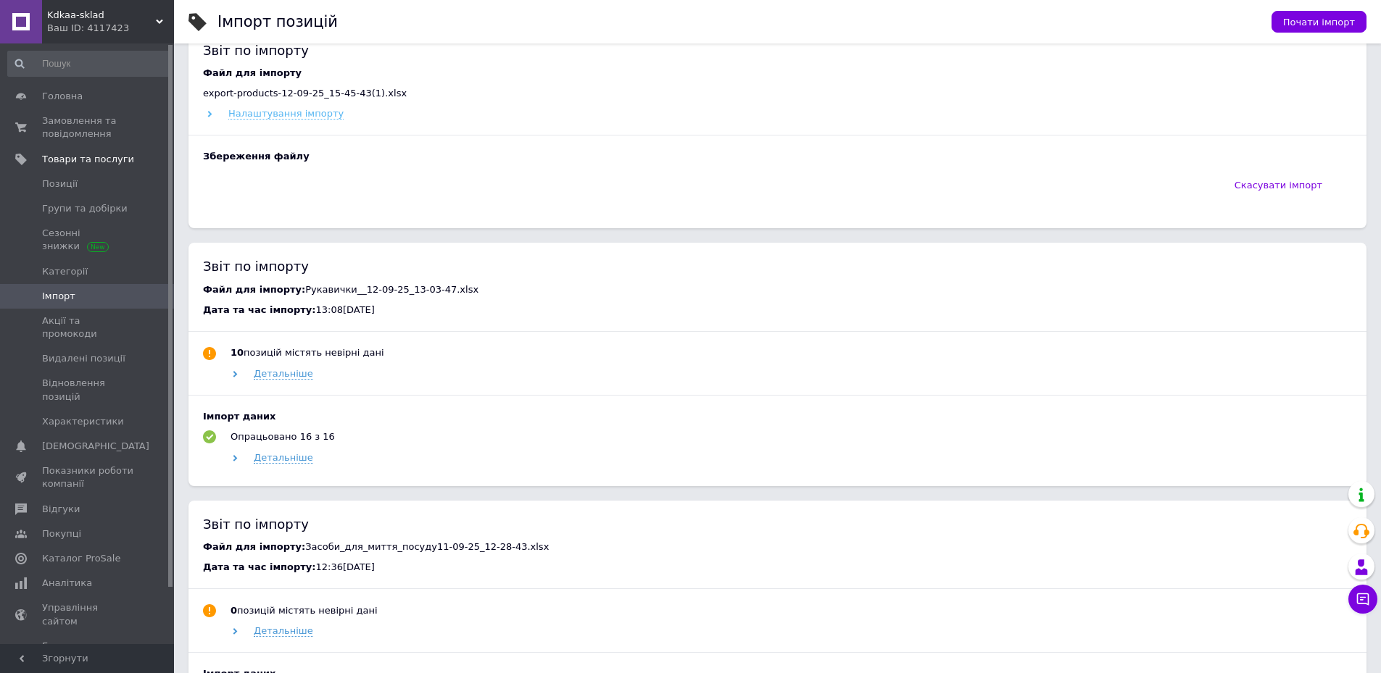
click at [311, 111] on span "Налаштування імпорту" at bounding box center [285, 114] width 115 height 12
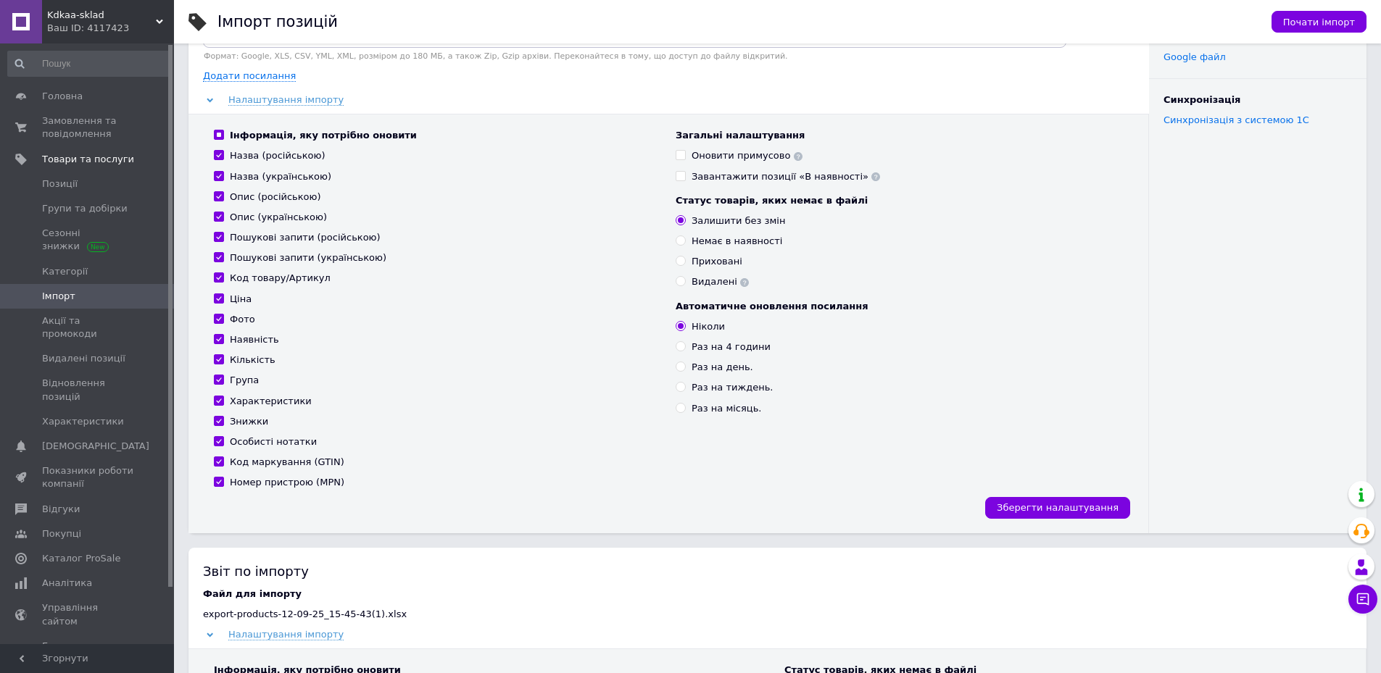
scroll to position [0, 0]
